Goal: Task Accomplishment & Management: Manage account settings

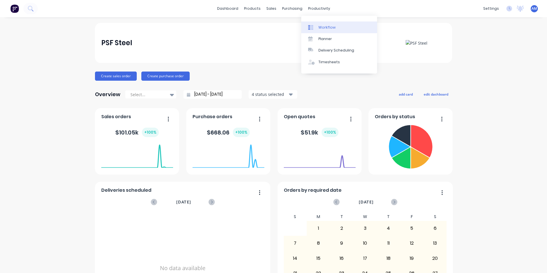
click at [324, 31] on link "Workflow" at bounding box center [339, 26] width 76 height 11
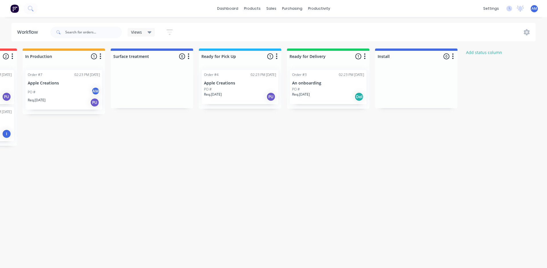
scroll to position [0, 346]
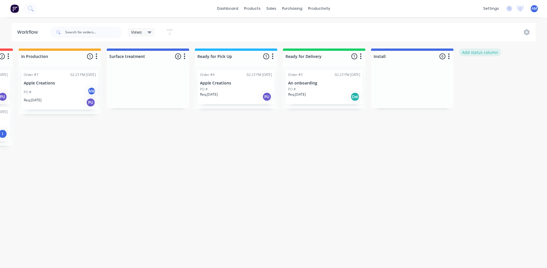
click at [478, 52] on button "Add status column" at bounding box center [480, 53] width 42 height 8
type input "Site Measure"
click at [475, 72] on button "Add" at bounding box center [477, 69] width 31 height 9
click at [536, 57] on icon "button" at bounding box center [537, 56] width 2 height 7
click at [507, 71] on span "Status colour" at bounding box center [501, 69] width 25 height 6
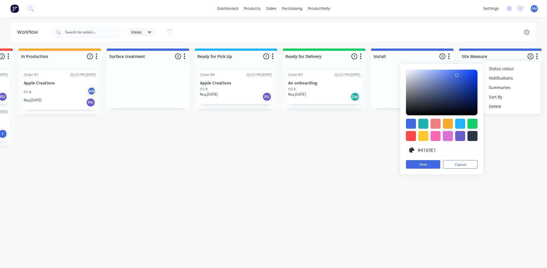
click at [446, 134] on div at bounding box center [448, 136] width 10 height 10
type input "#DA70D6"
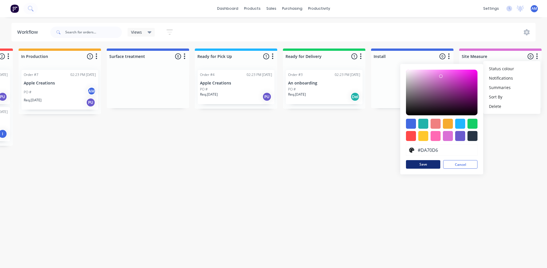
click at [426, 165] on button "Save" at bounding box center [423, 164] width 34 height 9
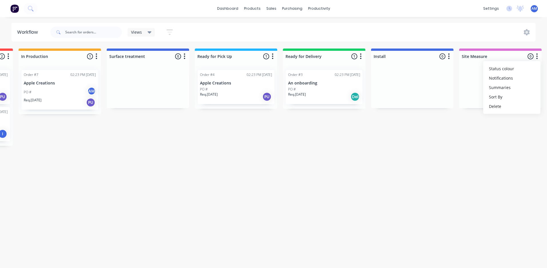
drag, startPoint x: 471, startPoint y: 86, endPoint x: 467, endPoint y: 102, distance: 17.1
click at [466, 111] on div "Submitted 1 Status colour #273444 hex #273444 Save Cancel Summaries Total order…" at bounding box center [168, 97] width 1036 height 97
click at [466, 107] on div at bounding box center [500, 86] width 82 height 43
drag, startPoint x: 513, startPoint y: 73, endPoint x: 499, endPoint y: 69, distance: 14.8
click at [488, 107] on div at bounding box center [500, 86] width 82 height 43
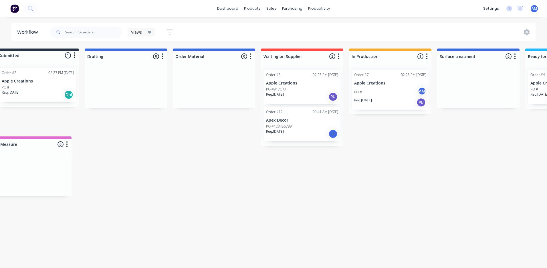
scroll to position [0, 0]
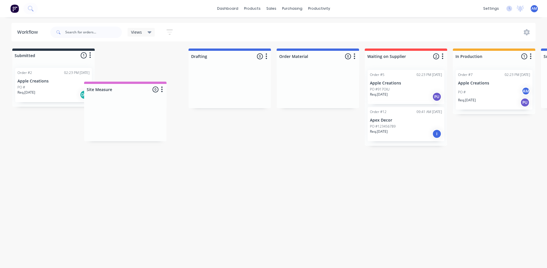
drag, startPoint x: 507, startPoint y: 59, endPoint x: 147, endPoint y: 75, distance: 360.3
click at [147, 75] on div "Submitted 1 Status colour #273444 hex #273444 Save Cancel Summaries Total order…" at bounding box center [514, 97] width 1036 height 97
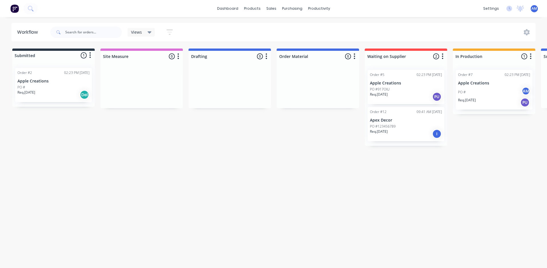
click at [355, 57] on icon "button" at bounding box center [354, 56] width 2 height 7
click at [324, 71] on span "Status colour" at bounding box center [318, 69] width 25 height 6
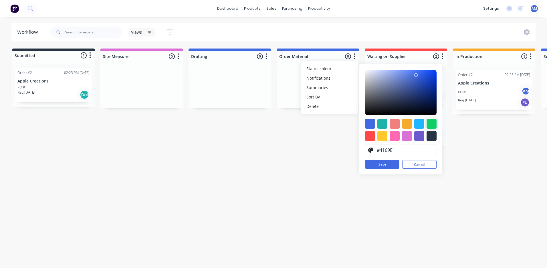
click at [433, 121] on div at bounding box center [431, 124] width 10 height 10
type input "#13CE66"
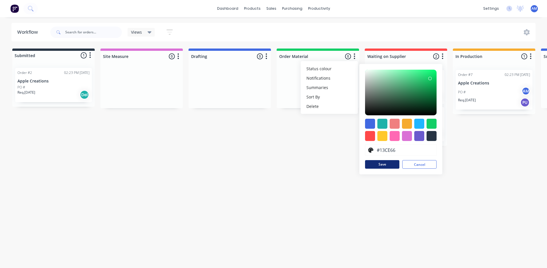
click at [387, 164] on button "Save" at bounding box center [382, 164] width 34 height 9
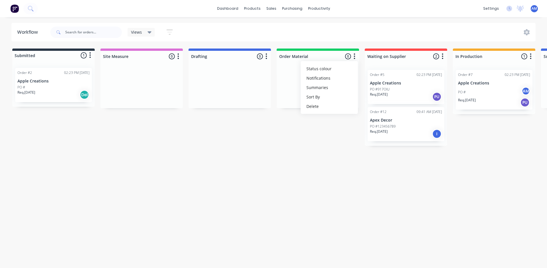
click at [298, 161] on div "Workflow Views Save new view None (Default) edit Show/Hide statuses Show line i…" at bounding box center [273, 140] width 547 height 234
drag, startPoint x: 266, startPoint y: 157, endPoint x: 230, endPoint y: 160, distance: 36.1
click at [239, 160] on div "Workflow Views Save new view None (Default) edit Show/Hide statuses Show line i…" at bounding box center [273, 140] width 547 height 234
click at [219, 164] on div "Workflow Views Save new view None (Default) edit Show/Hide statuses Show line i…" at bounding box center [273, 140] width 547 height 234
click at [177, 54] on icon "button" at bounding box center [178, 56] width 2 height 7
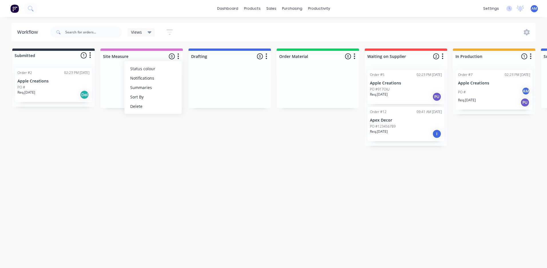
click at [150, 71] on span "Status colour" at bounding box center [142, 69] width 25 height 6
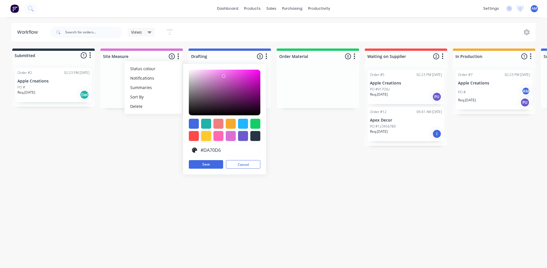
click at [205, 136] on div at bounding box center [206, 136] width 10 height 10
type input "#FFC82C"
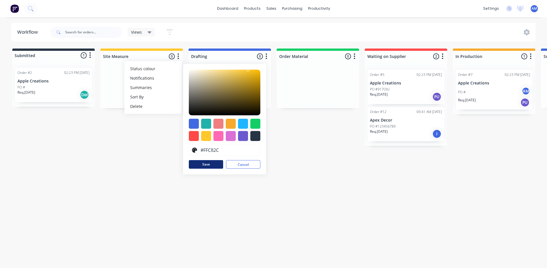
click at [211, 165] on button "Save" at bounding box center [206, 164] width 34 height 9
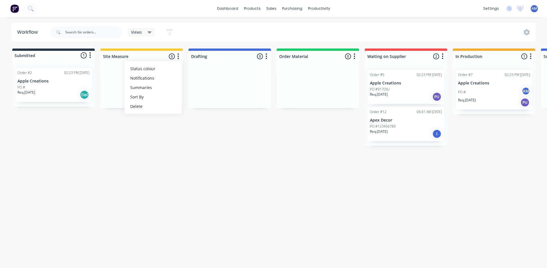
click at [144, 151] on div "Workflow Views Save new view None (Default) edit Show/Hide statuses Show line i…" at bounding box center [273, 140] width 547 height 234
